Goal: Ask a question: Seek information or help from site administrators or community

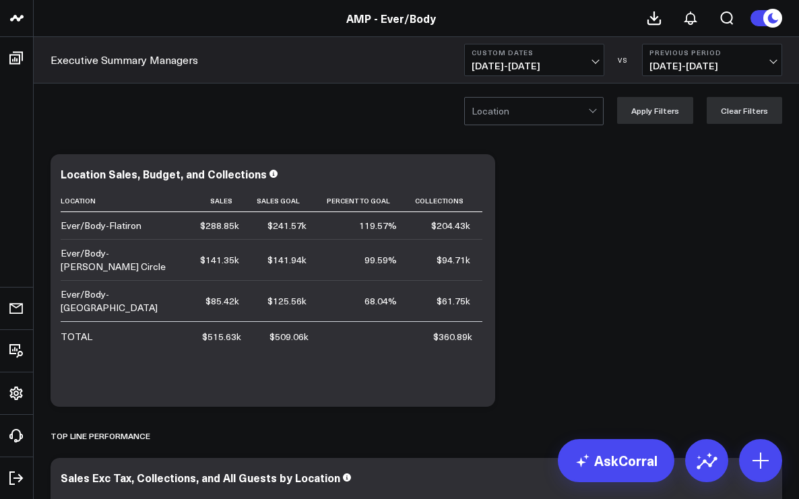
click at [597, 63] on button "Custom Dates [DATE] - [DATE]" at bounding box center [534, 60] width 140 height 32
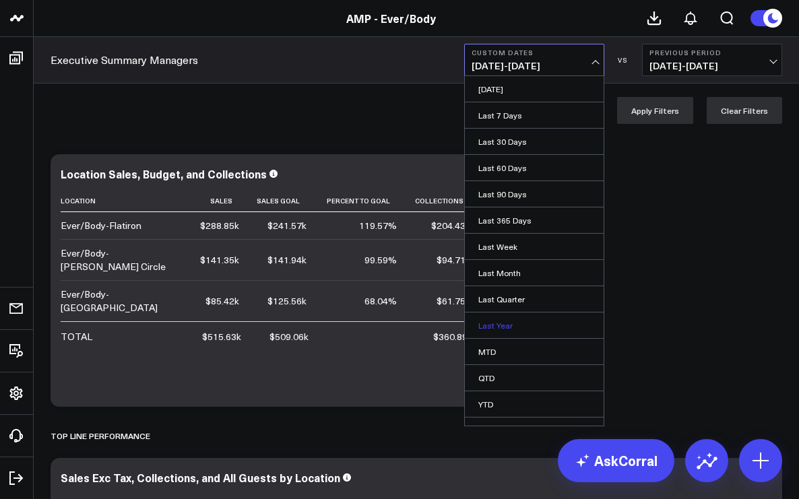
scroll to position [18, 0]
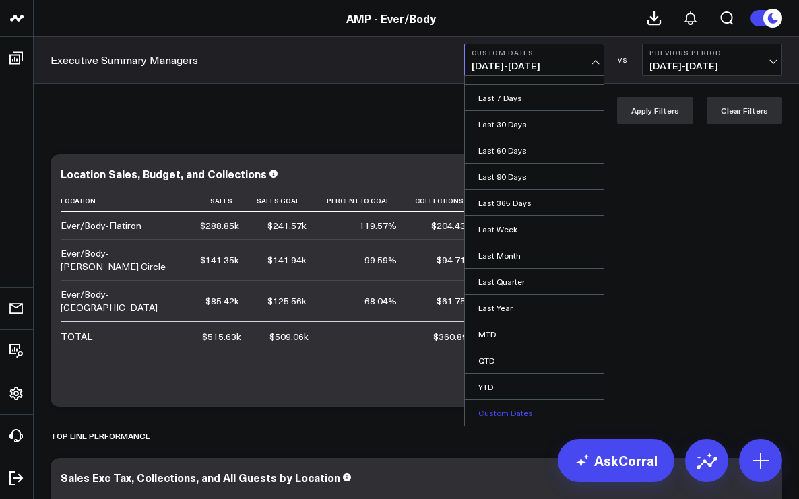
click at [492, 416] on link "Custom Dates" at bounding box center [534, 413] width 139 height 26
select select "8"
select select "2025"
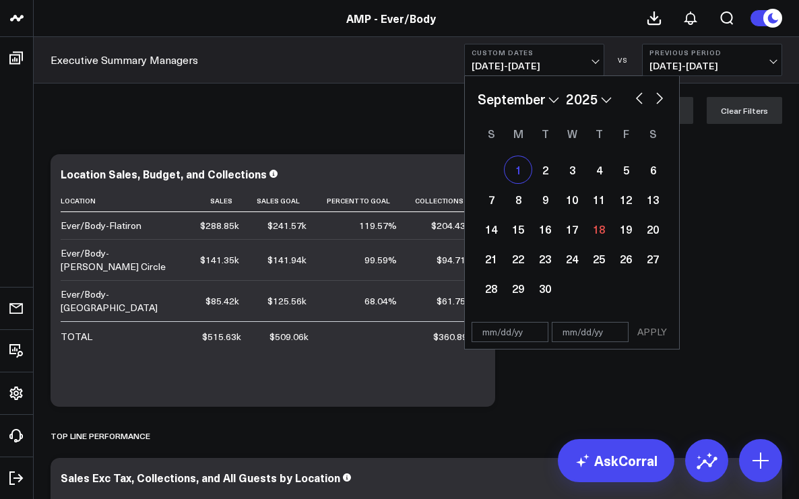
click at [522, 172] on div "1" at bounding box center [518, 169] width 27 height 27
type input "[DATE]"
select select "8"
select select "2025"
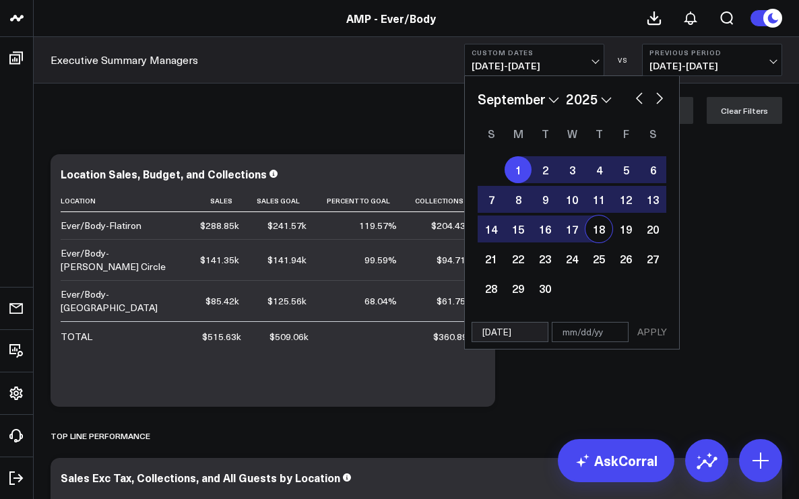
click at [595, 226] on div "18" at bounding box center [598, 229] width 27 height 27
type input "[DATE]"
select select "8"
select select "2025"
click at [651, 332] on button "APPLY" at bounding box center [652, 332] width 40 height 20
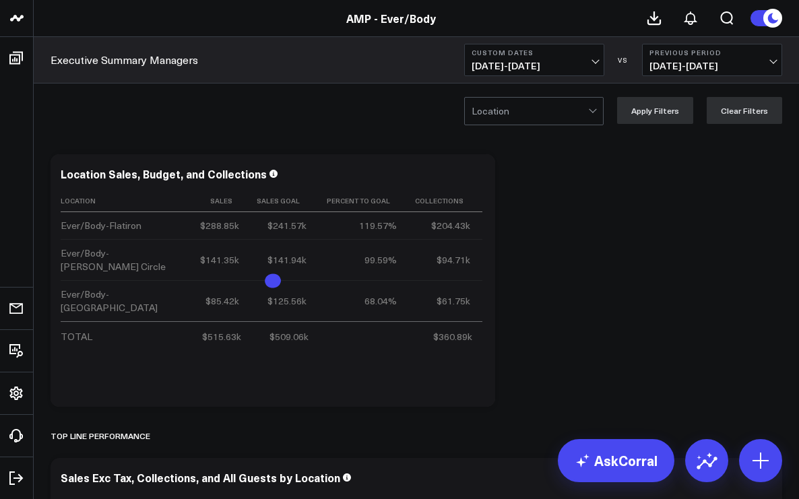
click at [596, 115] on div at bounding box center [593, 111] width 11 height 27
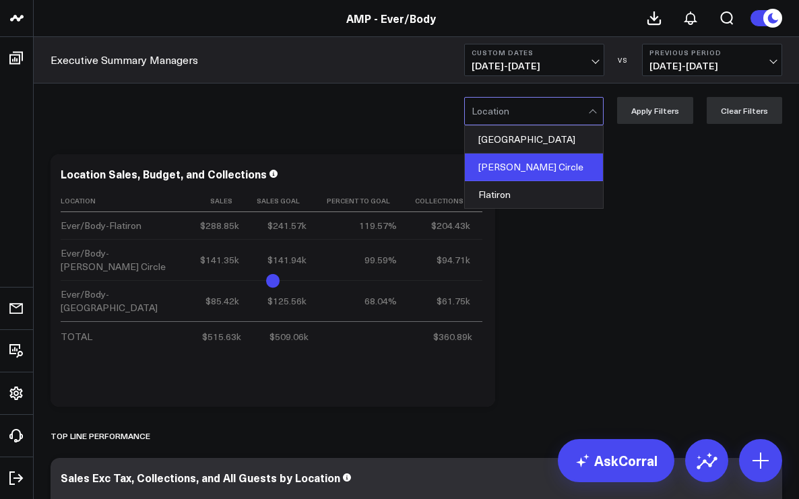
click at [571, 164] on div "[PERSON_NAME] Circle" at bounding box center [534, 168] width 138 height 28
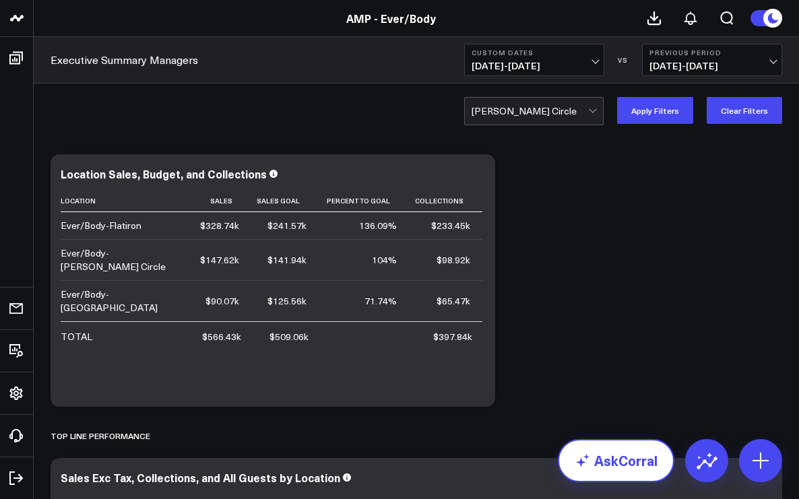
click at [599, 468] on link "AskCorral" at bounding box center [616, 460] width 117 height 43
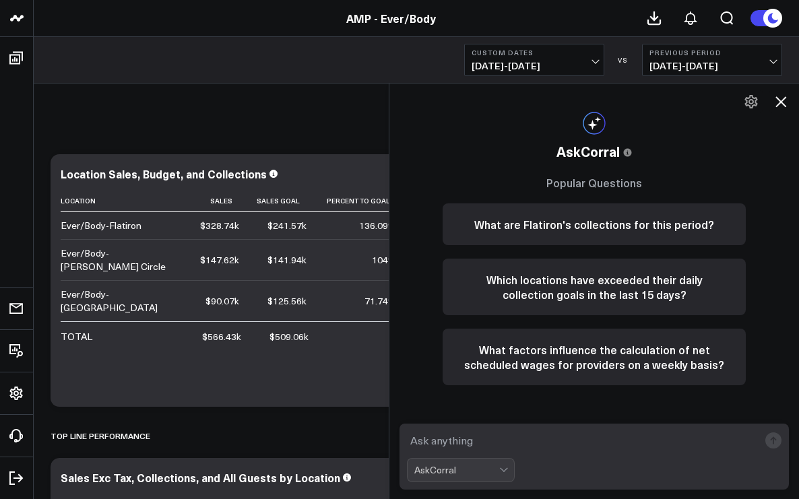
click at [575, 445] on textarea at bounding box center [583, 440] width 352 height 24
type textarea "provider utilization"
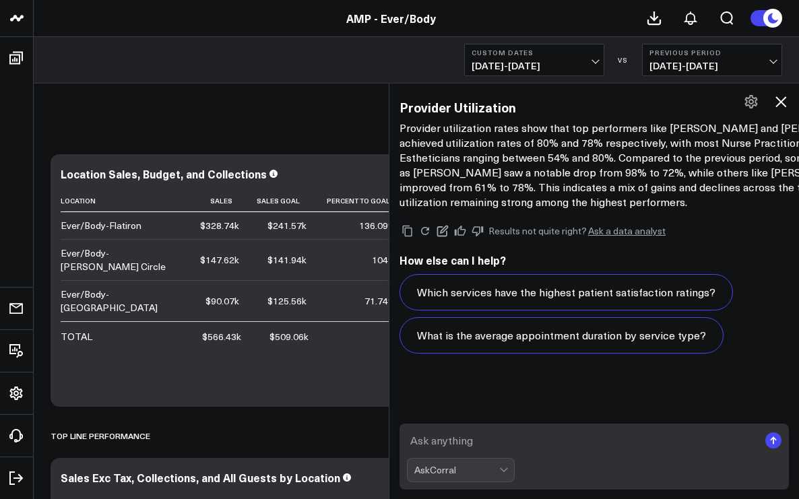
scroll to position [863, 0]
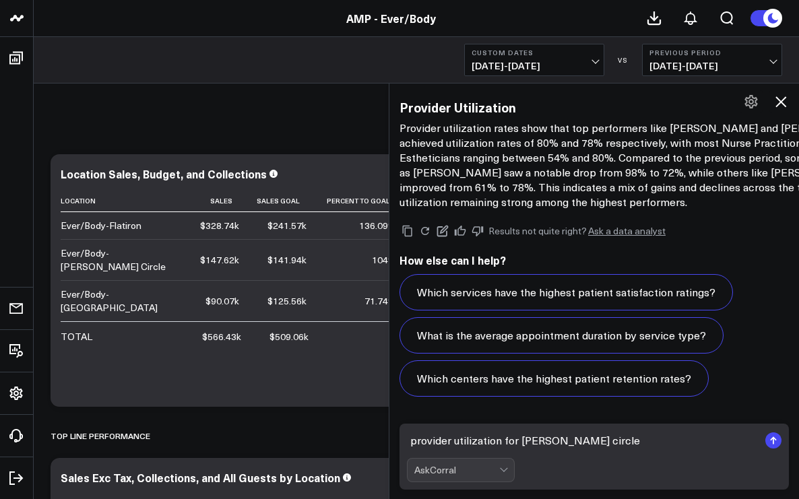
type textarea "provider utilization for [PERSON_NAME] circle"
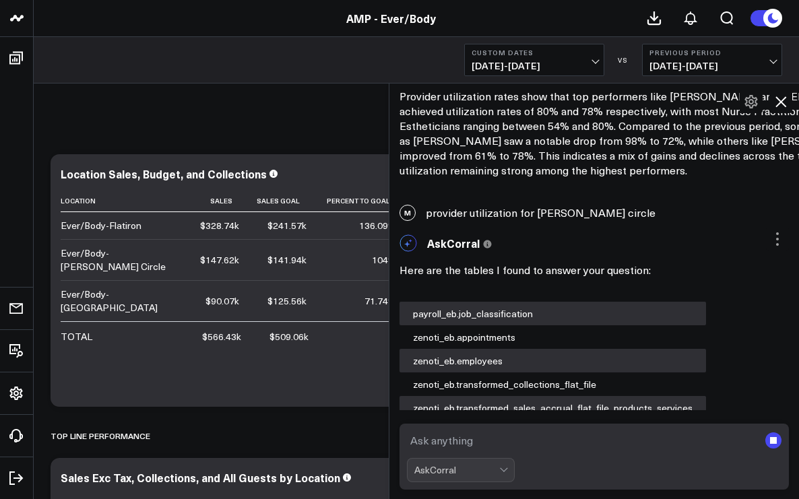
scroll to position [1061, 0]
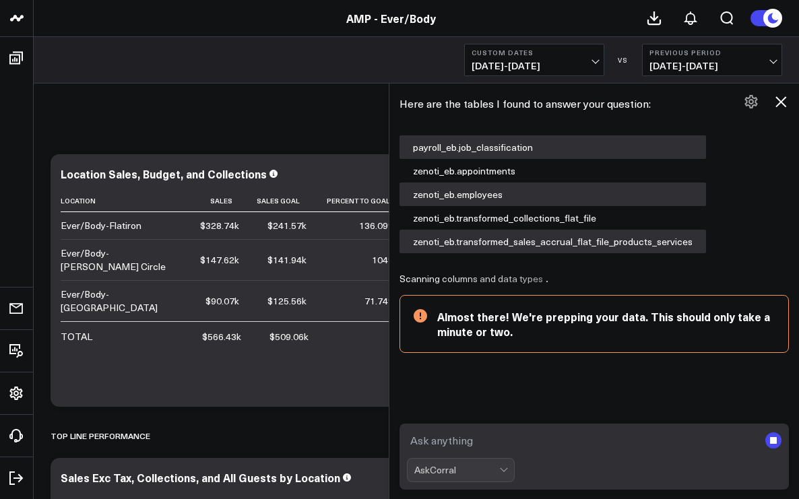
click at [532, 442] on textarea at bounding box center [583, 440] width 352 height 24
type textarea "aov"
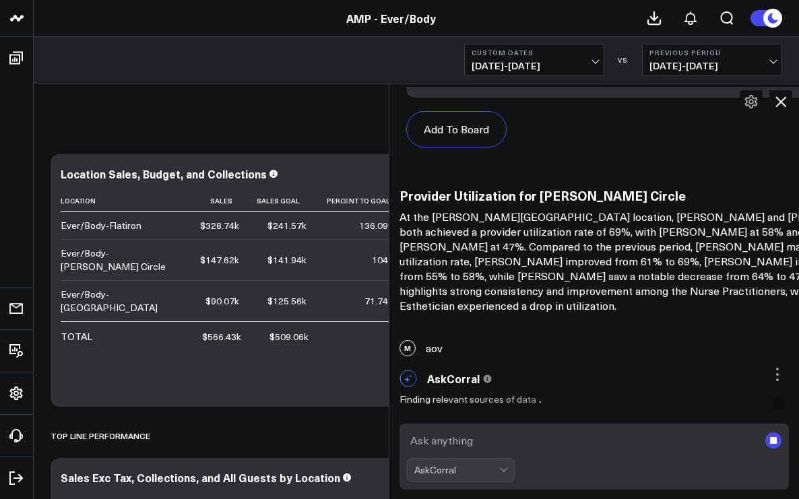
scroll to position [1820, 0]
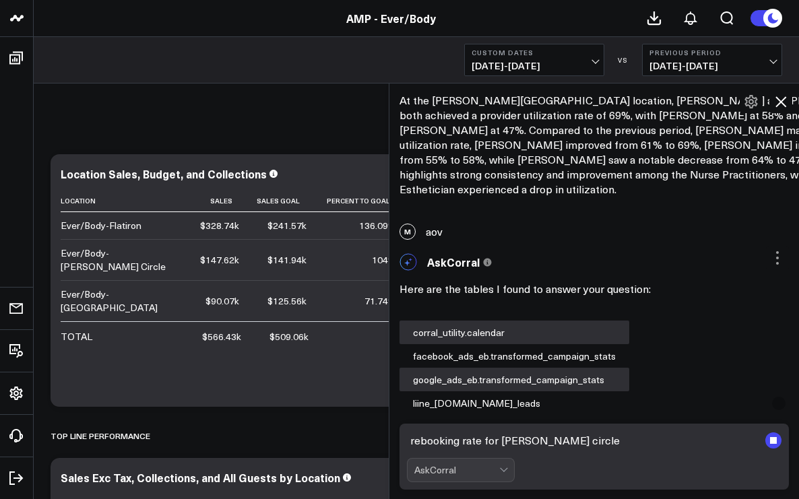
type textarea "rebooking rate for [PERSON_NAME] circle"
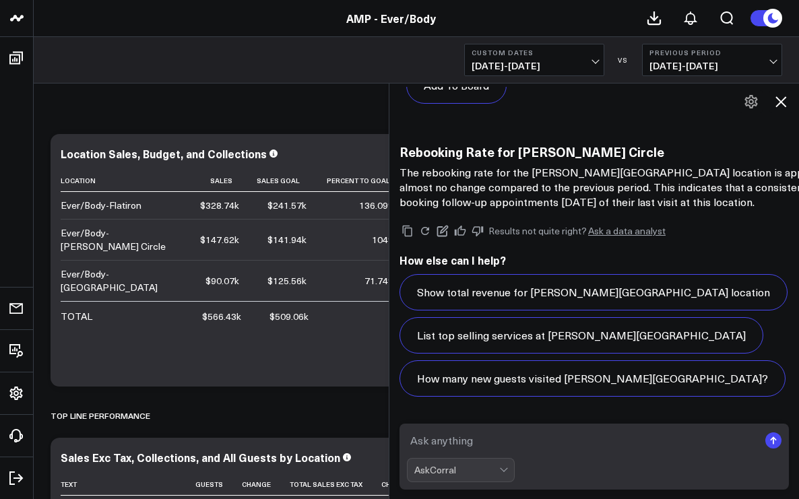
scroll to position [24, 0]
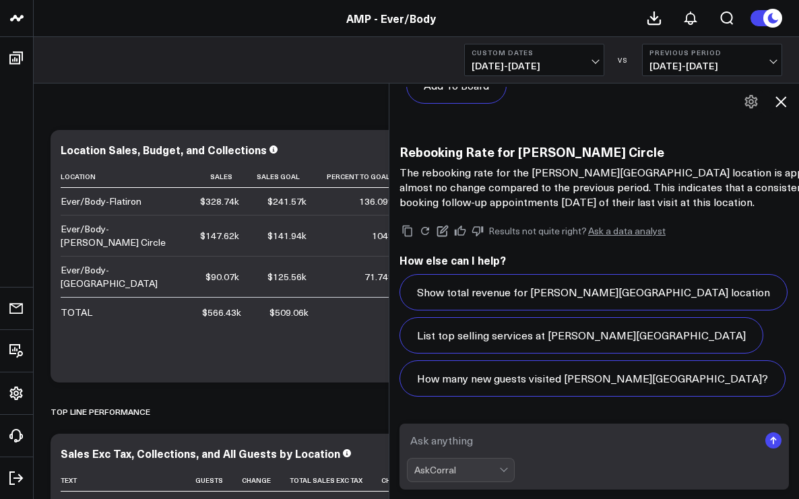
click at [424, 442] on textarea at bounding box center [583, 440] width 352 height 24
type textarea "aov for [PERSON_NAME] circle"
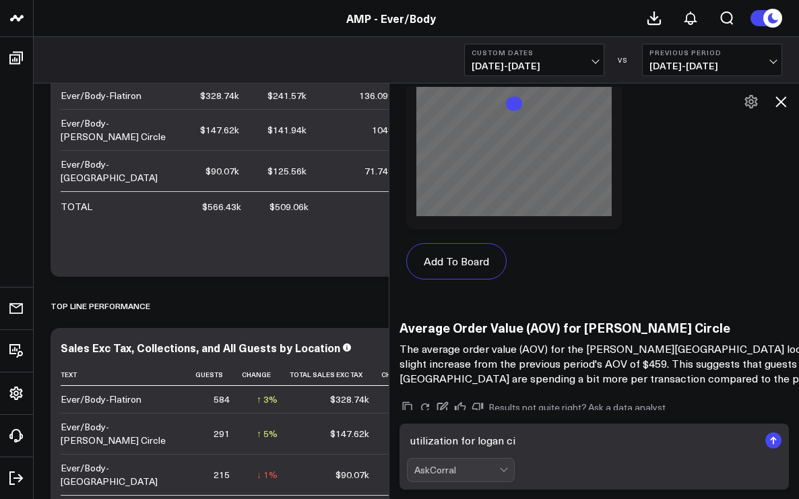
scroll to position [6581, 0]
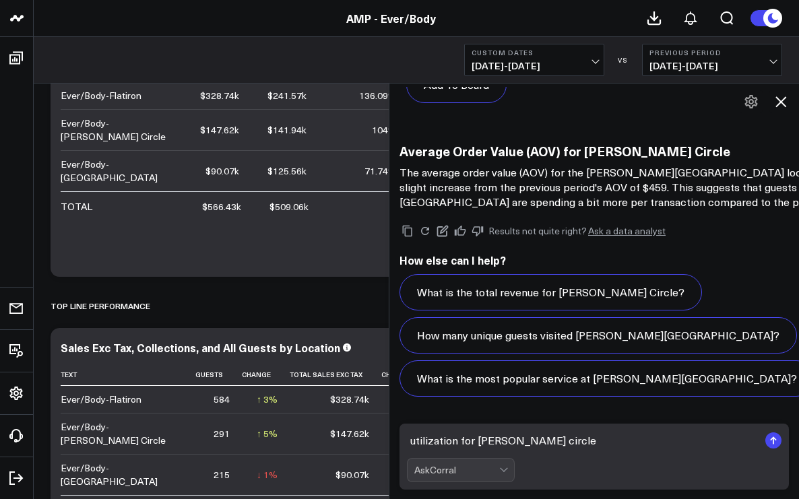
type textarea "utilization for [PERSON_NAME] circle"
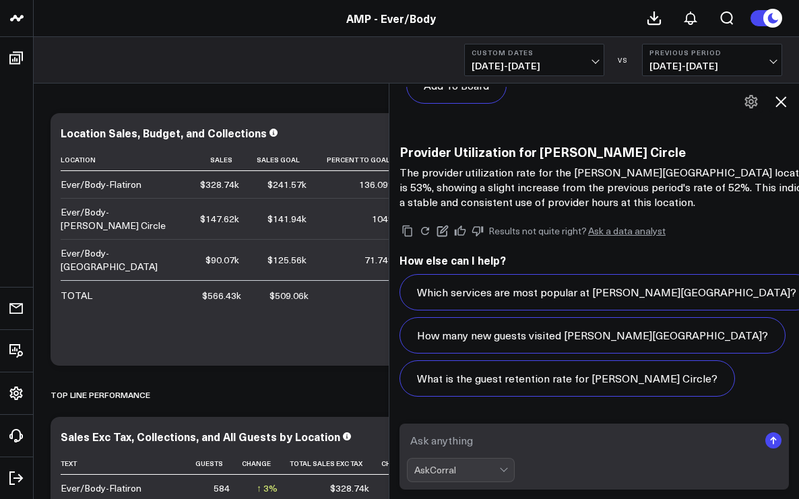
scroll to position [8139, 0]
